Goal: Task Accomplishment & Management: Complete application form

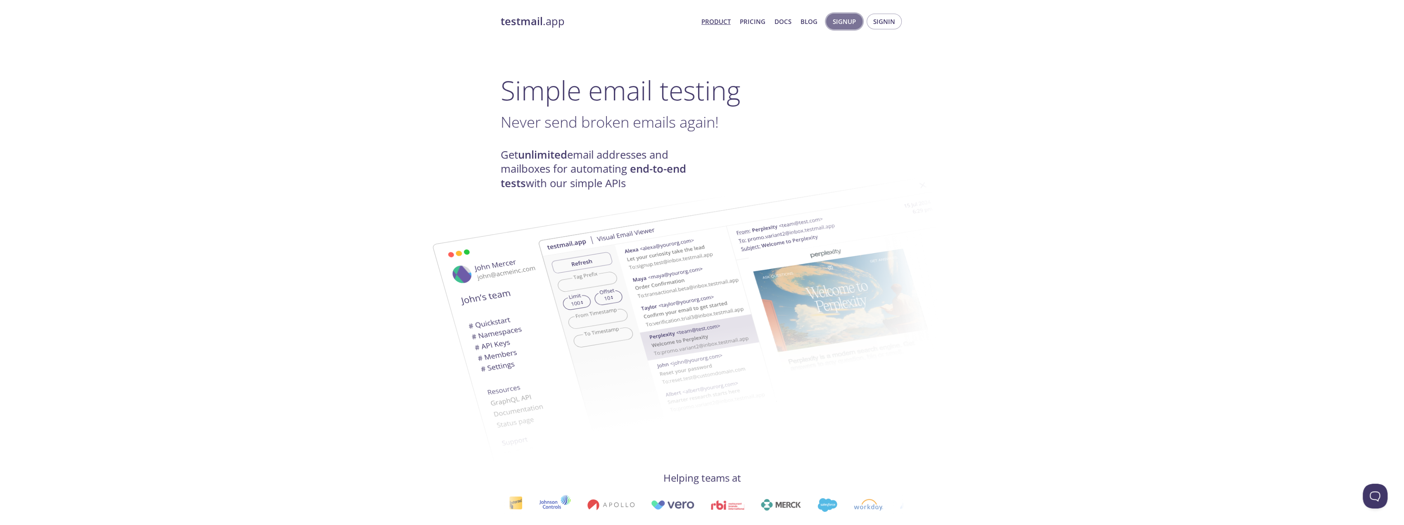
click at [841, 22] on span "Signup" at bounding box center [844, 21] width 23 height 11
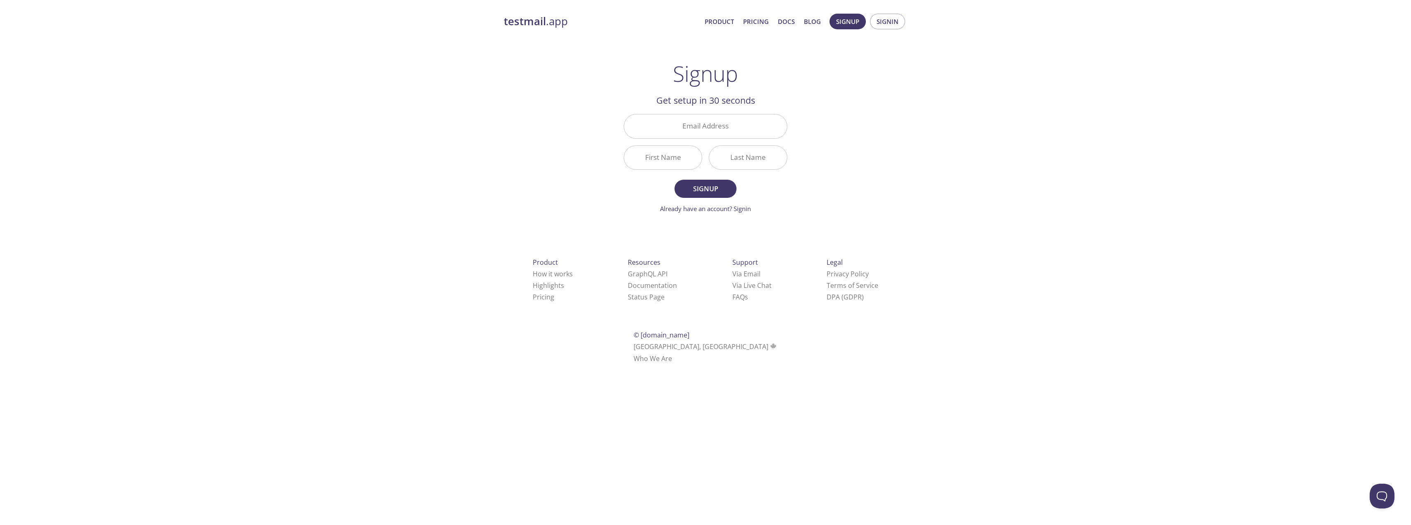
drag, startPoint x: 747, startPoint y: 127, endPoint x: 1024, endPoint y: 147, distance: 277.5
click at [1024, 147] on div "testmail .app Product Pricing Docs Blog Signup Signin Signup Get setup in 30 se…" at bounding box center [705, 197] width 1411 height 379
paste input "[EMAIL_ADDRESS][DOMAIN_NAME]"
click at [703, 129] on input "[EMAIL_ADDRESS][DOMAIN_NAME]" at bounding box center [705, 126] width 163 height 24
type input "[EMAIL_ADDRESS][DOMAIN_NAME]"
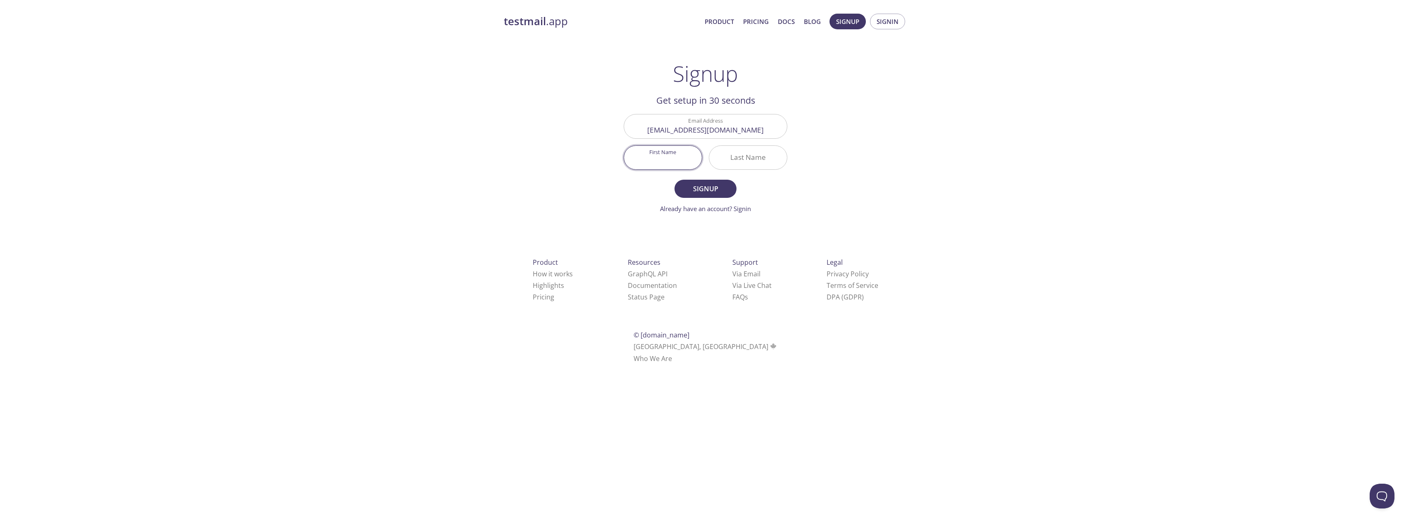
click at [674, 152] on input "First Name" at bounding box center [663, 158] width 78 height 24
type input "[PERSON_NAME]"
click at [769, 165] on input "Last Name" at bounding box center [748, 158] width 78 height 24
type input "[PERSON_NAME]"
click at [721, 186] on span "Signup" at bounding box center [705, 189] width 44 height 12
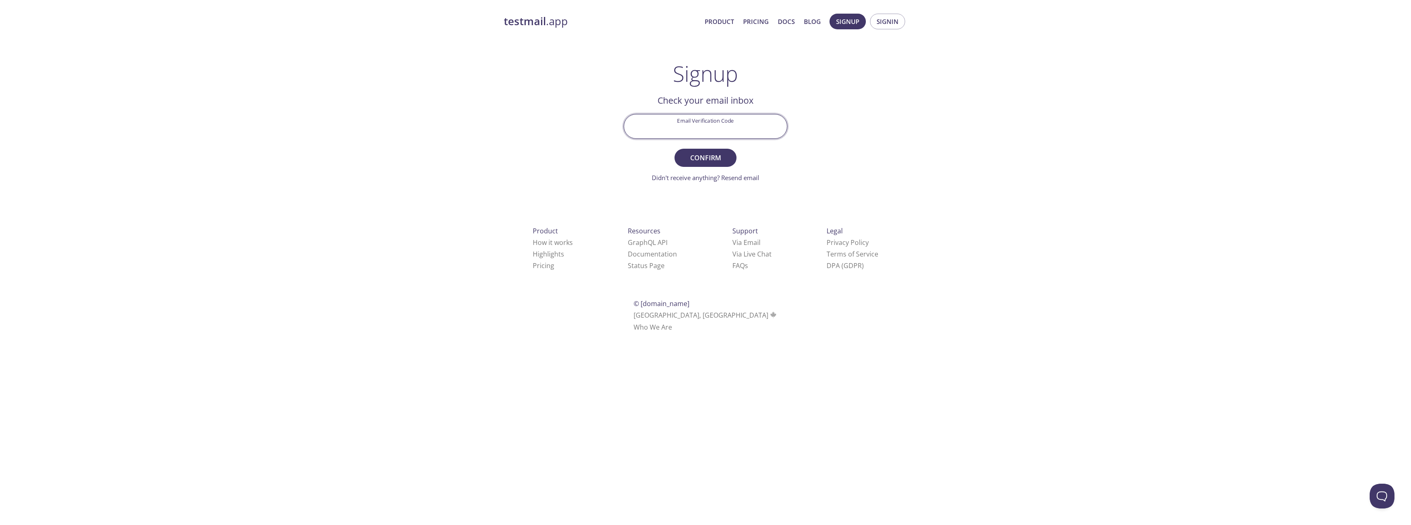
click at [723, 122] on input "Email Verification Code" at bounding box center [705, 126] width 163 height 24
paste input "MH1MJPF"
type input "MH1MJPF"
click at [710, 155] on span "Confirm" at bounding box center [705, 158] width 44 height 12
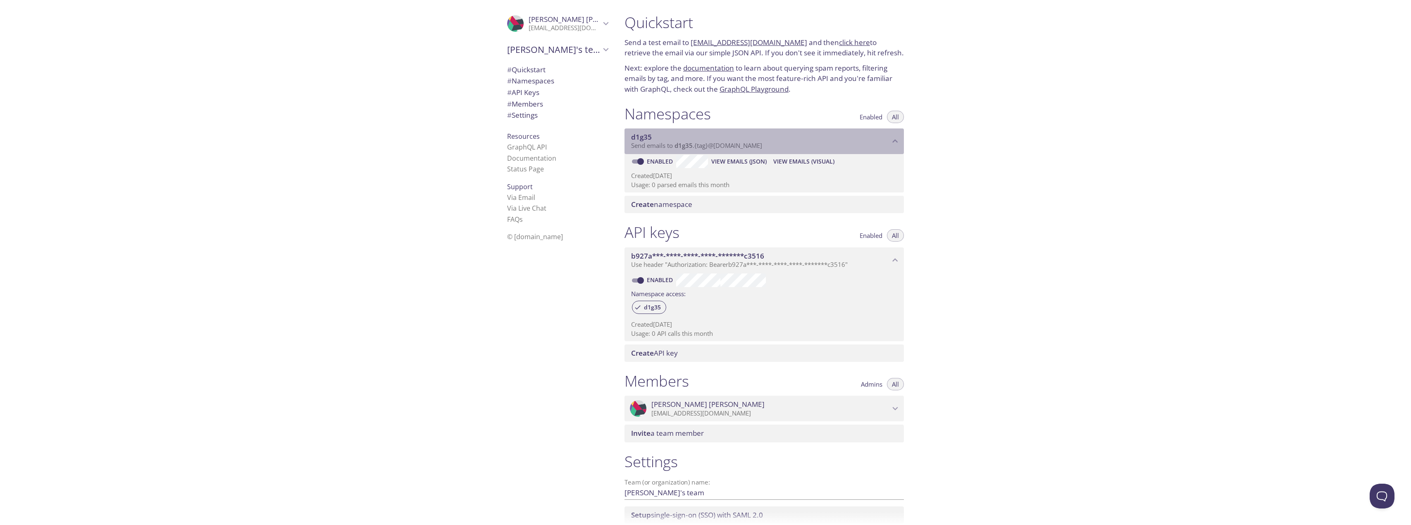
drag, startPoint x: 770, startPoint y: 144, endPoint x: 683, endPoint y: 145, distance: 87.6
click at [683, 145] on p "Send emails to d1g35 . {tag} @[DOMAIN_NAME]" at bounding box center [760, 146] width 259 height 8
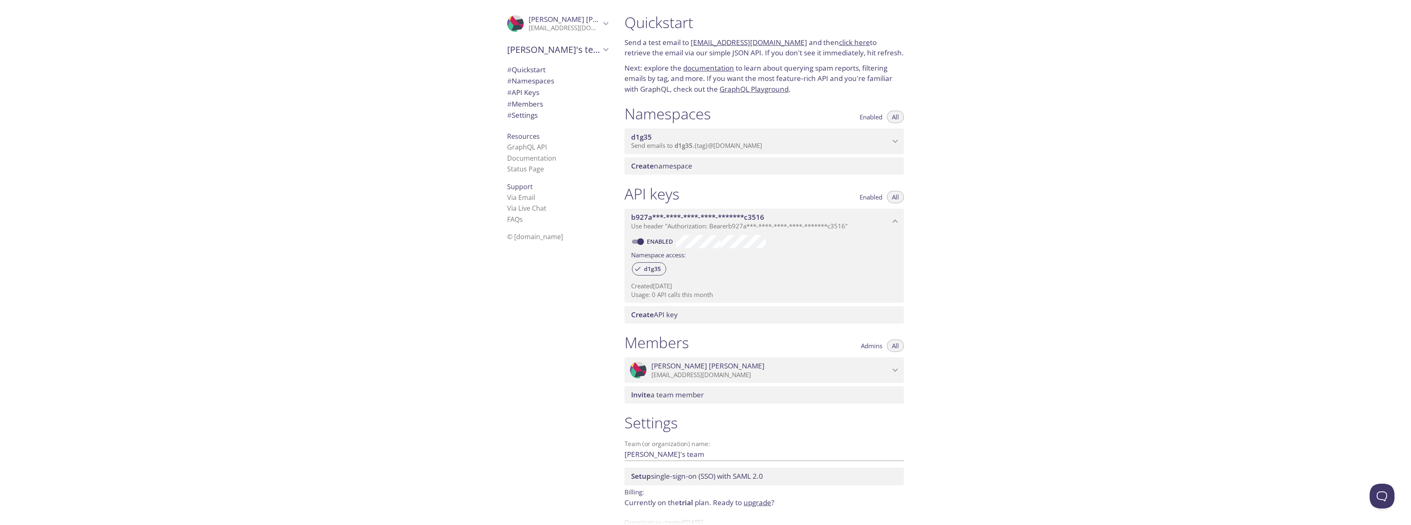
click at [761, 148] on span "Send emails to d1g35 . {tag} @[DOMAIN_NAME]" at bounding box center [696, 145] width 131 height 8
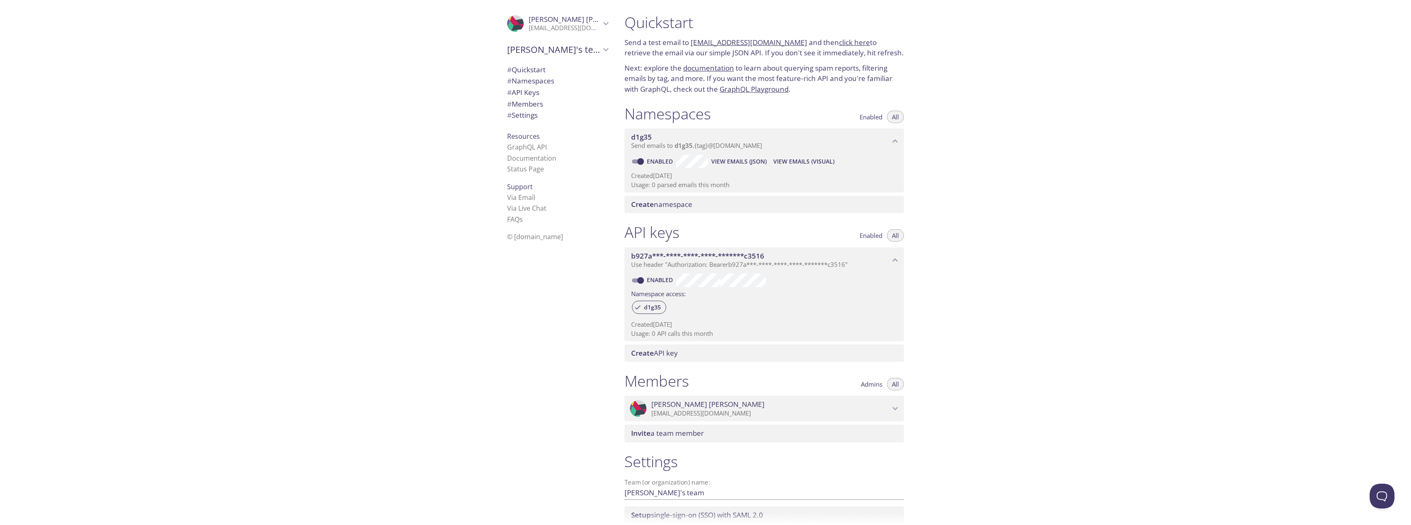
click at [754, 164] on span "View Emails (JSON)" at bounding box center [738, 162] width 55 height 10
drag, startPoint x: 793, startPoint y: 42, endPoint x: 693, endPoint y: 42, distance: 100.8
click at [693, 42] on p "Send a test email to [EMAIL_ADDRESS][DOMAIN_NAME] and then click here to retrie…" at bounding box center [763, 47] width 279 height 21
copy link "[EMAIL_ADDRESS][DOMAIN_NAME]"
drag, startPoint x: 126, startPoint y: 0, endPoint x: 424, endPoint y: 256, distance: 392.6
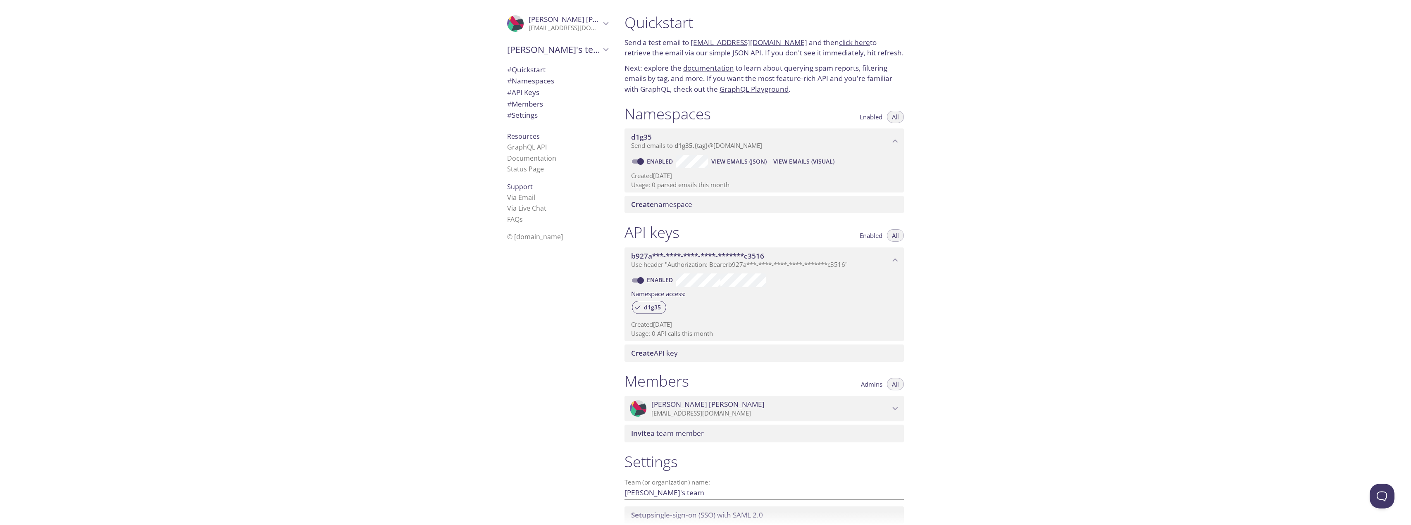
click at [414, 250] on div ".cls-1 { fill: #6d5ca8; } .cls-2 { fill: #3fc191; } .cls-3 { fill: #3b4752; } .…" at bounding box center [309, 262] width 618 height 525
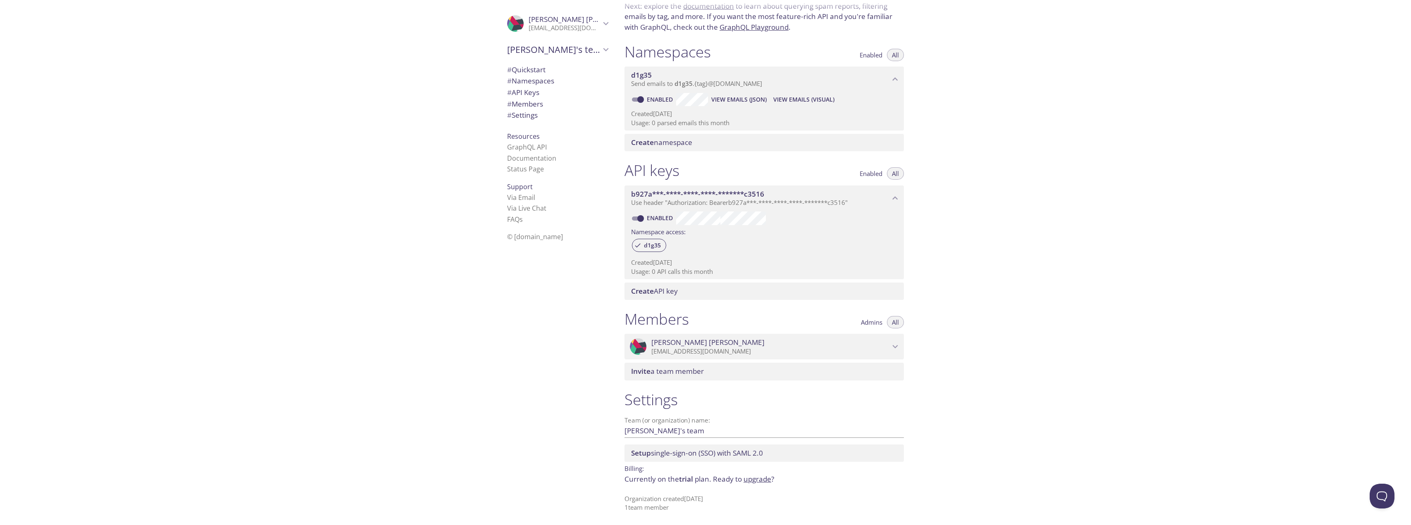
click at [753, 478] on link "upgrade" at bounding box center [757, 479] width 28 height 10
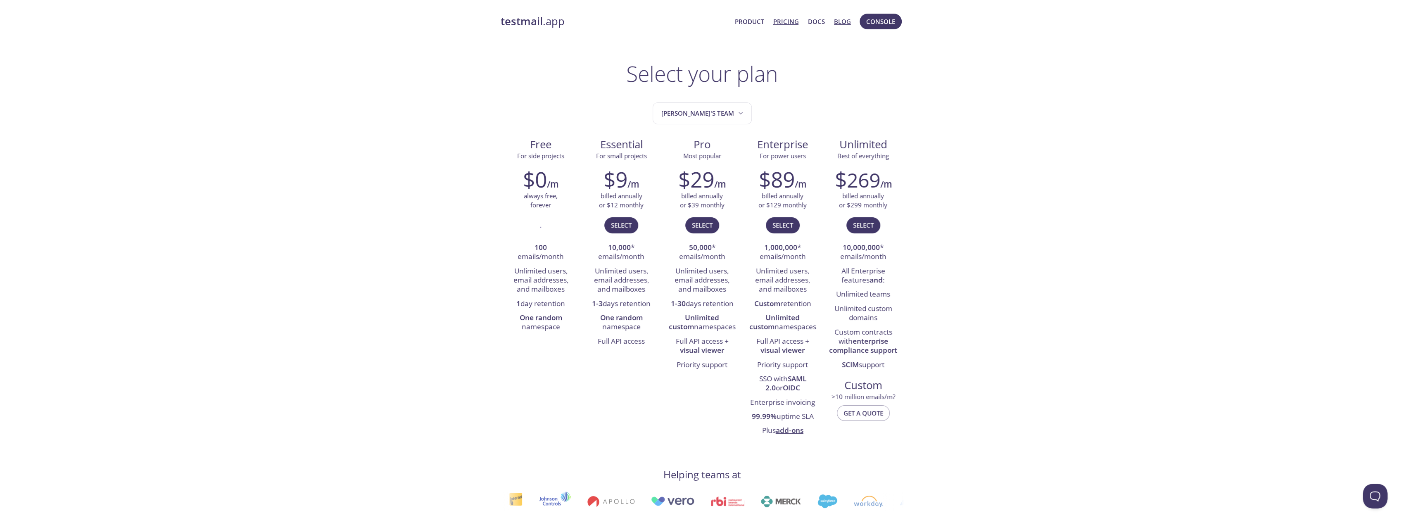
click at [845, 19] on link "Blog" at bounding box center [842, 21] width 17 height 11
